Goal: Transaction & Acquisition: Register for event/course

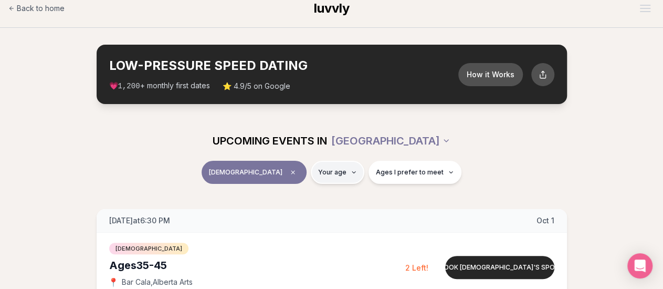
scroll to position [14, 0]
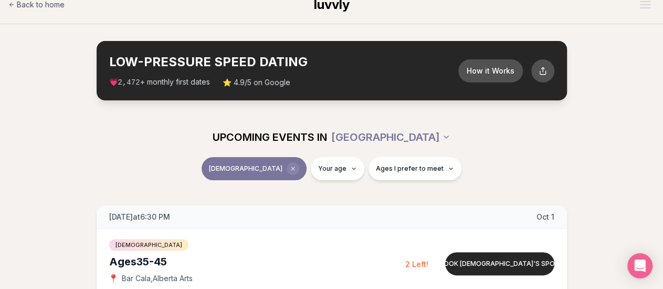
click at [292, 168] on icon "Clear event type filter" at bounding box center [293, 168] width 3 height 3
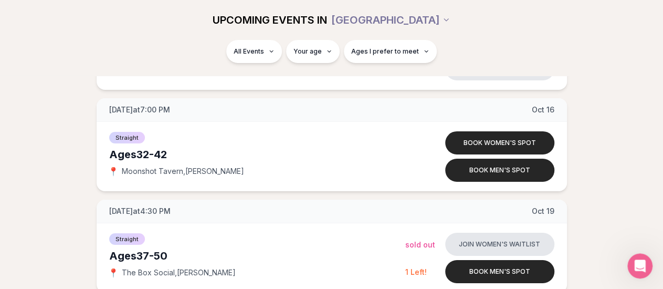
scroll to position [1754, 0]
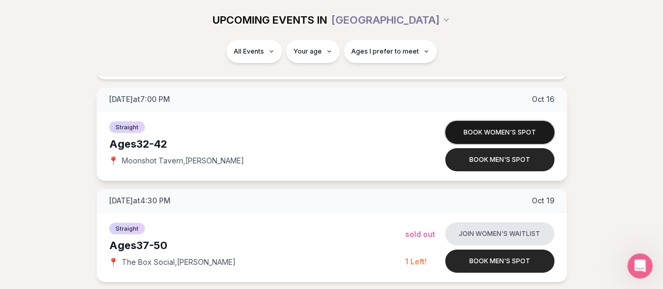
click at [493, 133] on button "Book women's spot" at bounding box center [499, 132] width 109 height 23
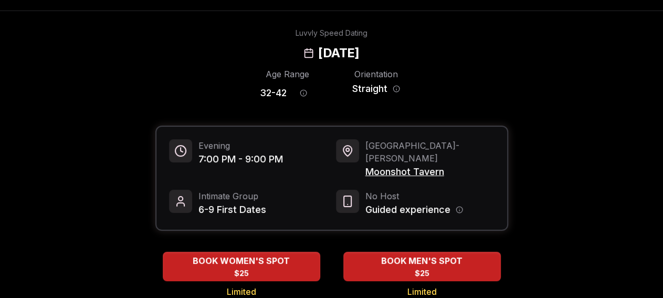
scroll to position [104, 0]
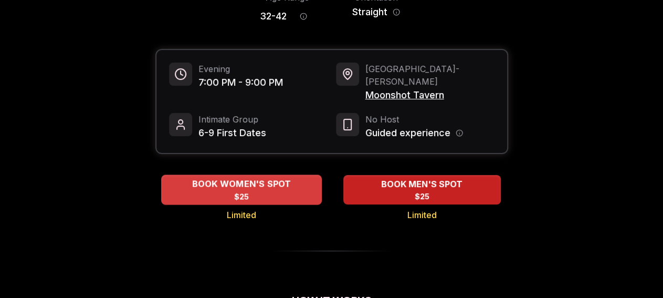
click at [281, 182] on div "BOOK WOMEN'S SPOT $25" at bounding box center [241, 189] width 161 height 29
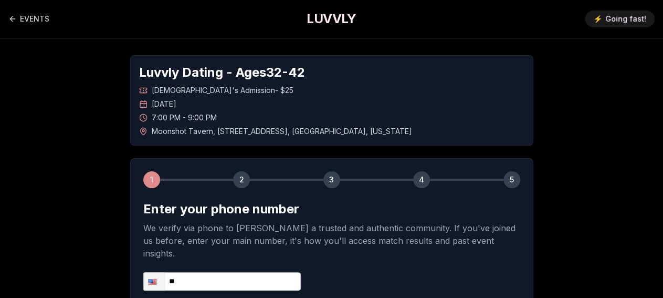
scroll to position [122, 0]
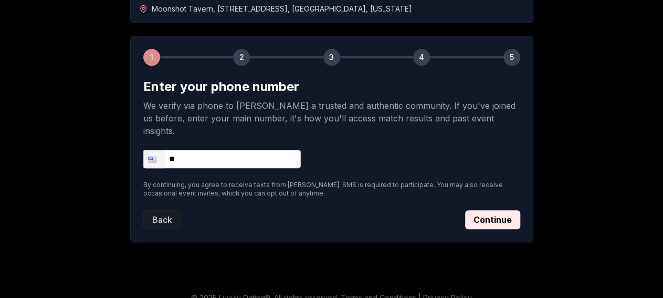
click at [253, 152] on input "**" at bounding box center [222, 159] width 158 height 18
type input "**********"
click at [488, 210] on button "Continue" at bounding box center [492, 219] width 55 height 19
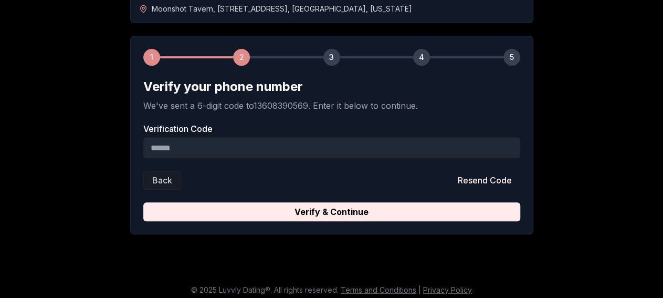
click at [311, 137] on input "Verification Code" at bounding box center [331, 147] width 377 height 21
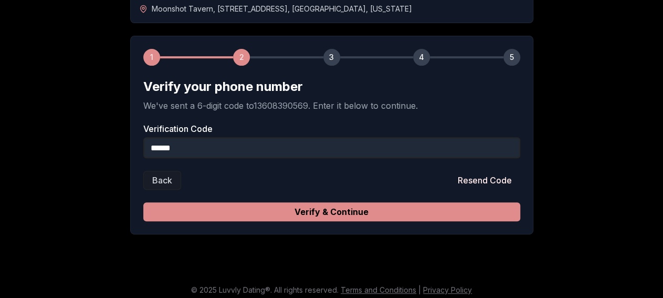
type input "******"
click at [347, 207] on button "Verify & Continue" at bounding box center [331, 211] width 377 height 19
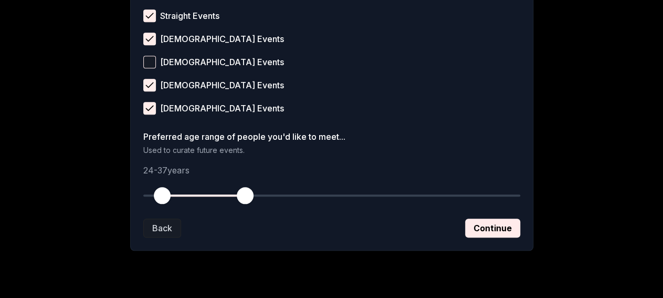
scroll to position [472, 0]
click at [483, 232] on button "Continue" at bounding box center [492, 228] width 55 height 19
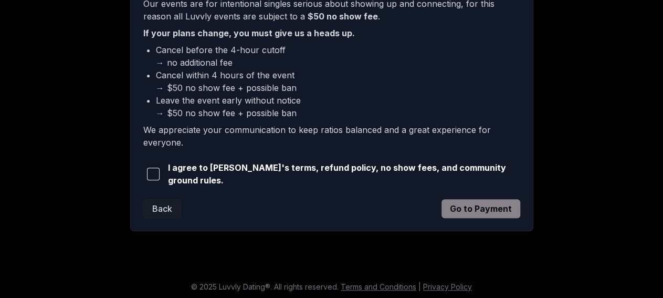
scroll to position [297, 0]
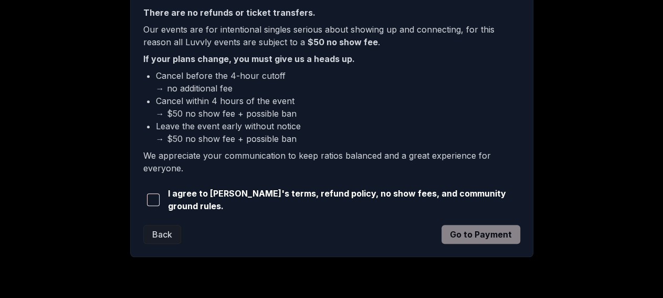
click at [153, 206] on button "button" at bounding box center [153, 199] width 20 height 23
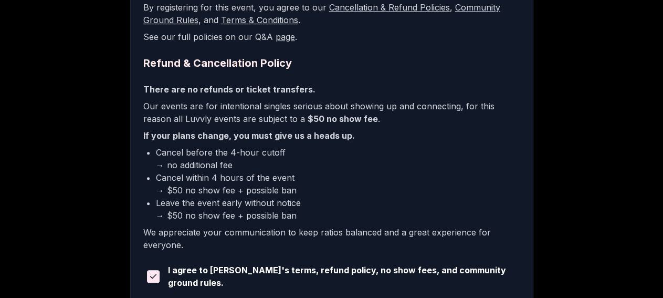
scroll to position [323, 0]
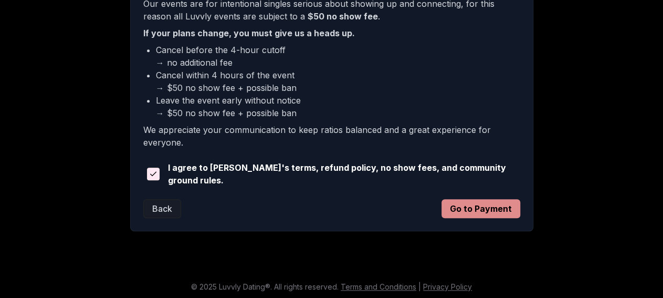
click at [461, 200] on button "Go to Payment" at bounding box center [481, 208] width 79 height 19
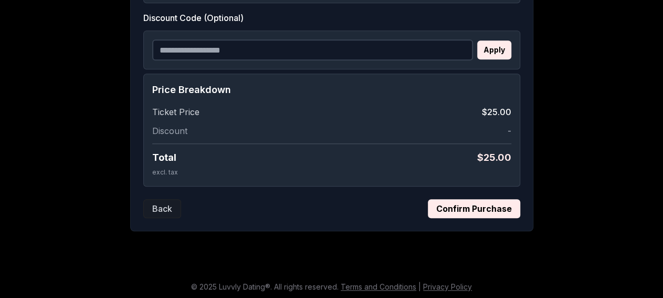
click at [386, 135] on div "Ticket Price $25.00 Discount - Total $ 25.00 excl. tax" at bounding box center [331, 142] width 359 height 72
click at [468, 204] on button "Confirm Purchase" at bounding box center [474, 208] width 92 height 19
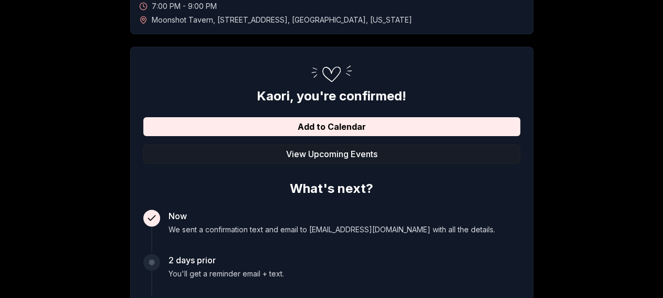
scroll to position [0, 0]
